Goal: Transaction & Acquisition: Purchase product/service

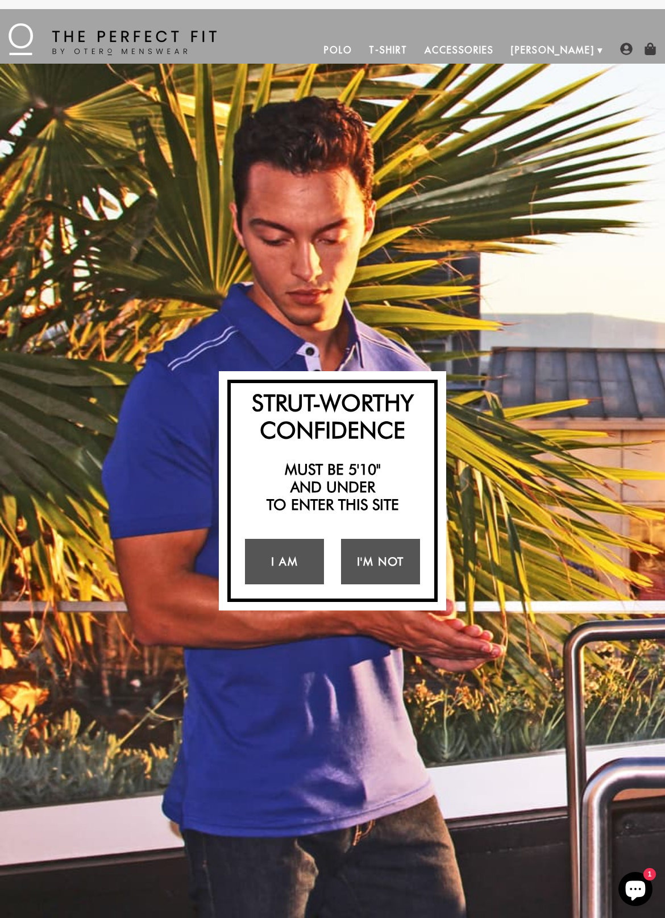
click at [361, 47] on link "Polo" at bounding box center [337, 49] width 45 height 27
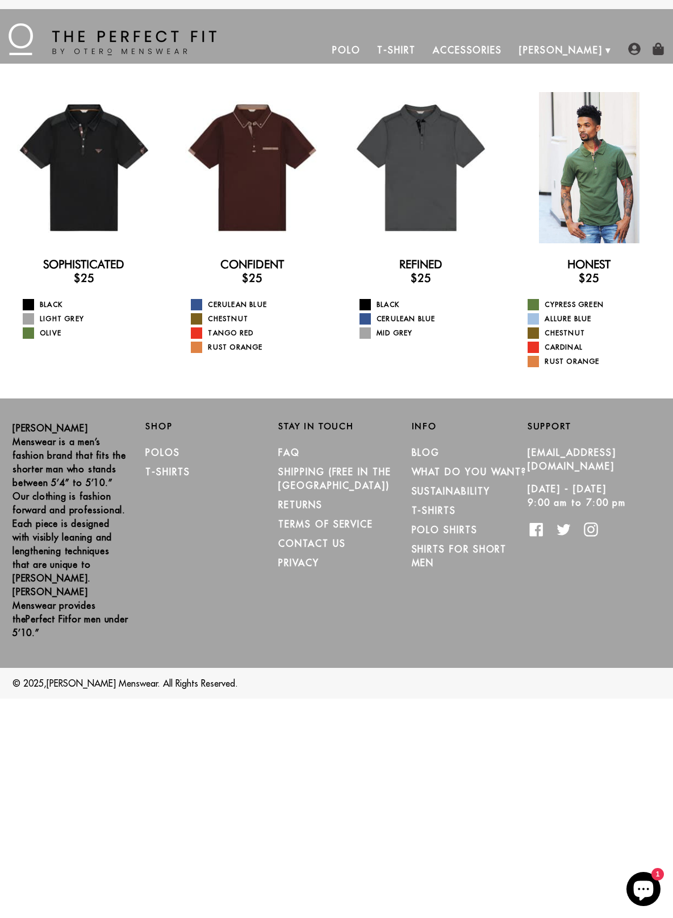
click at [610, 167] on div at bounding box center [589, 167] width 151 height 151
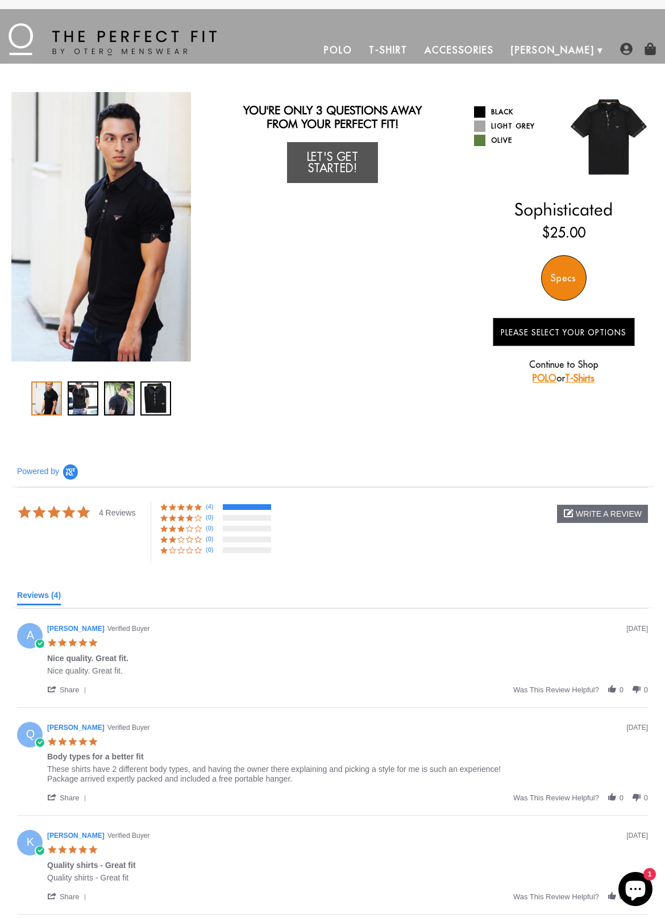
click at [138, 297] on img "1 / 4" at bounding box center [101, 226] width 180 height 269
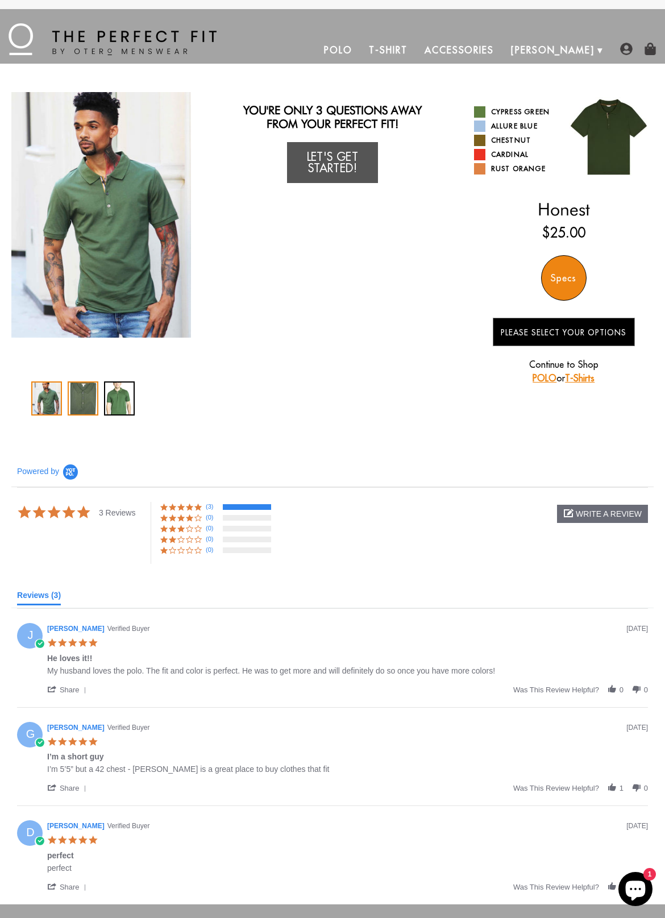
click at [75, 408] on div "2 / 3" at bounding box center [83, 398] width 31 height 34
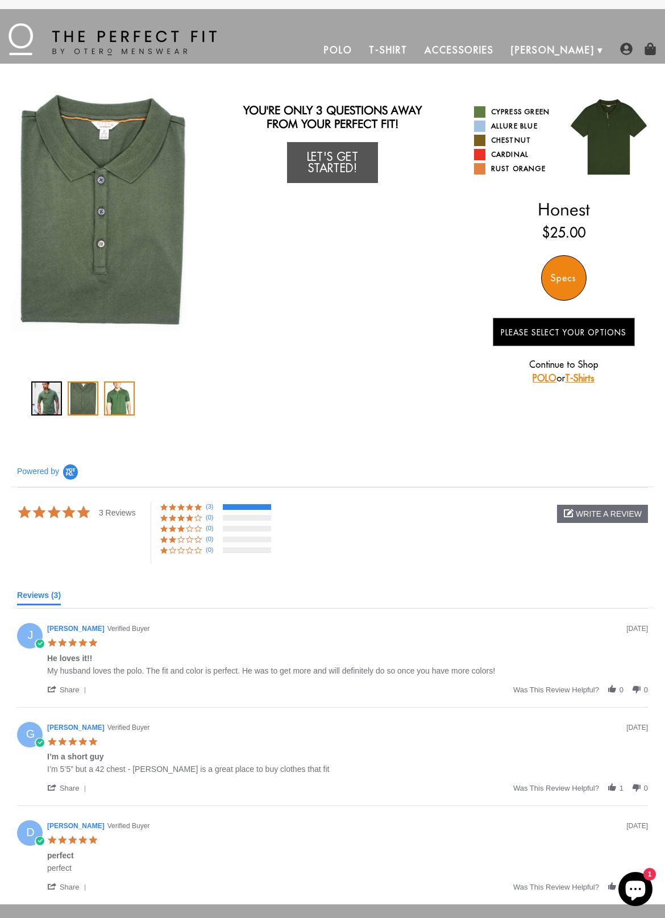
click at [128, 407] on div "3 / 3" at bounding box center [119, 398] width 31 height 34
